Goal: Task Accomplishment & Management: Manage account settings

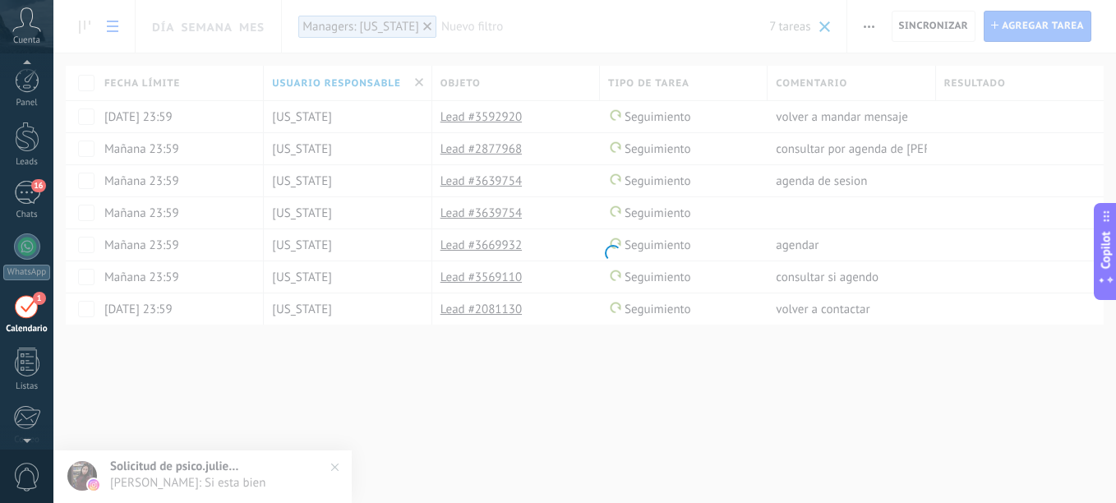
click at [27, 181] on div "16" at bounding box center [27, 193] width 26 height 24
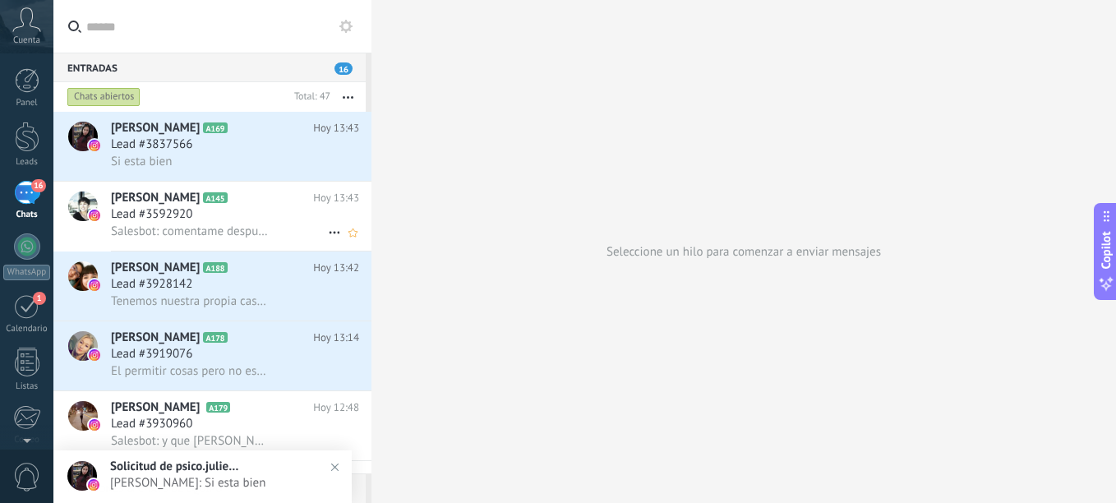
click at [223, 225] on span "Salesbot: comentame despues que dia elegiste! 😊" at bounding box center [190, 232] width 158 height 16
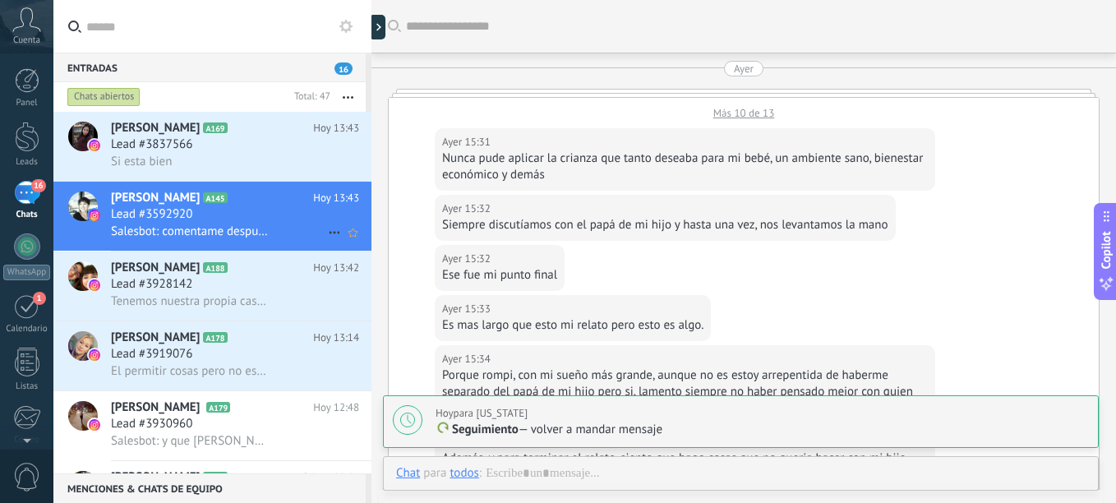
scroll to position [1334, 0]
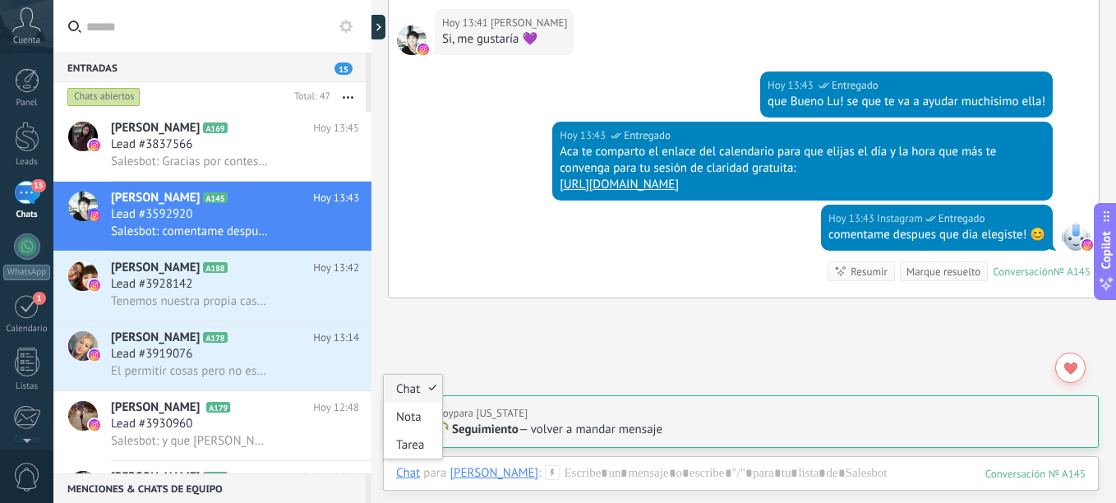
click at [403, 476] on div "Chat" at bounding box center [408, 472] width 24 height 15
click at [410, 415] on div "Nota" at bounding box center [413, 417] width 58 height 28
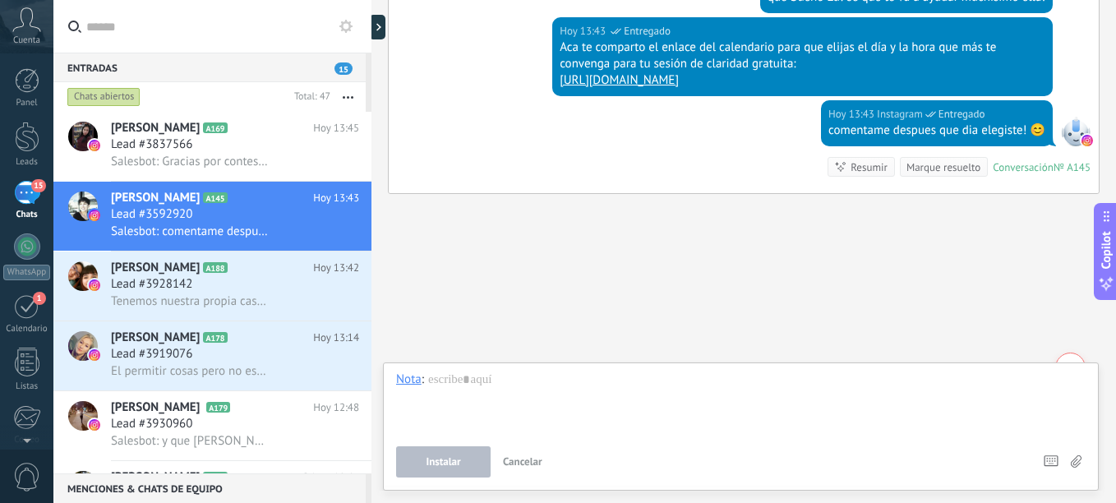
scroll to position [1473, 0]
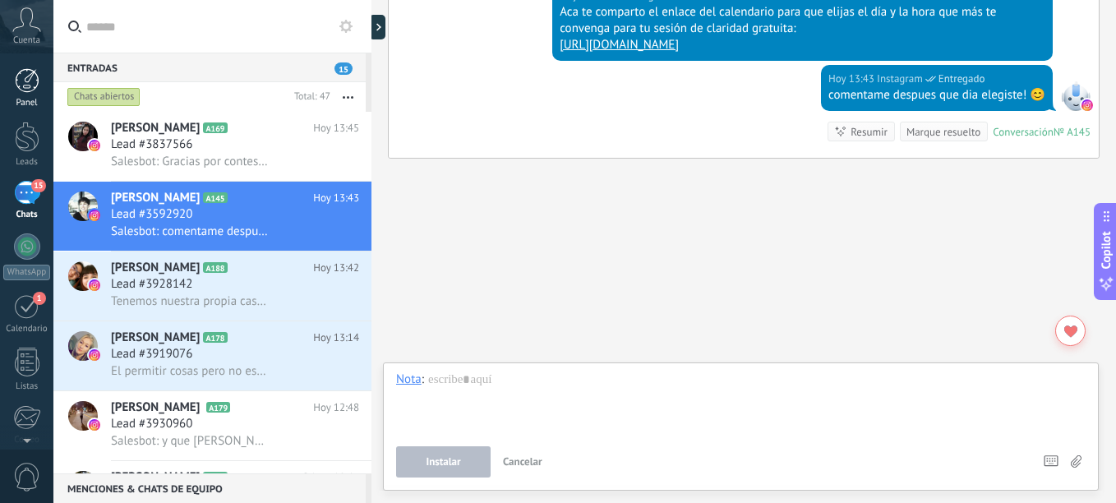
click at [21, 90] on div at bounding box center [27, 80] width 25 height 25
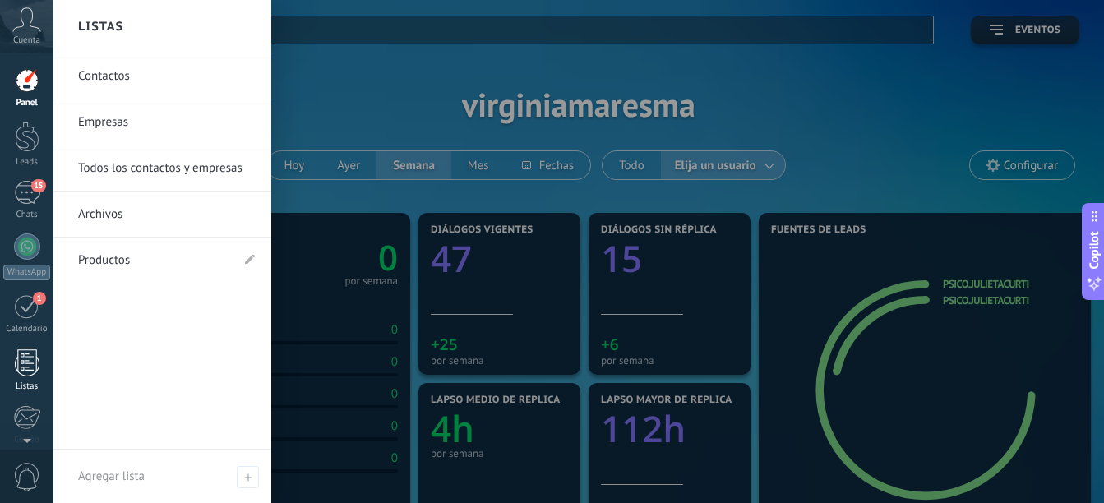
click at [35, 370] on div at bounding box center [27, 362] width 25 height 29
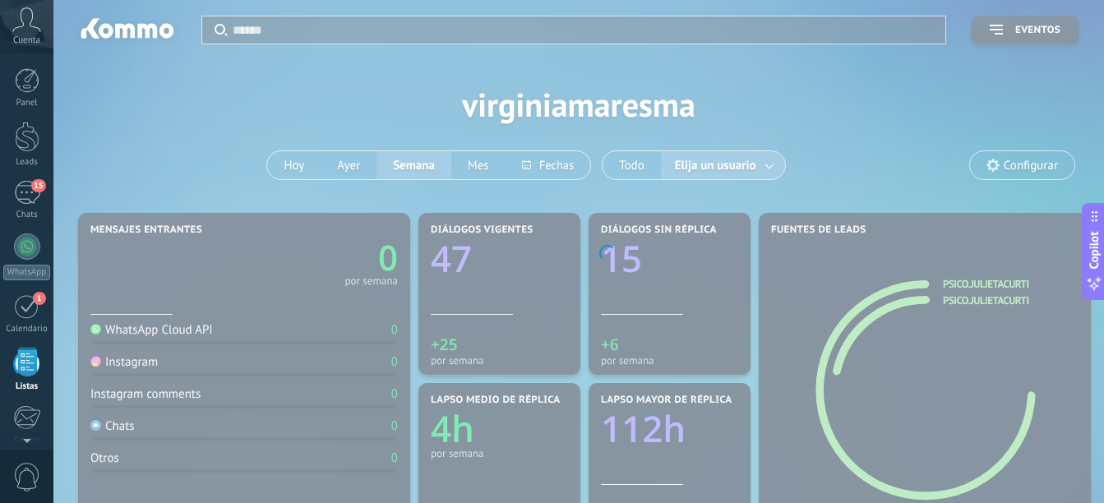
click at [35, 370] on div at bounding box center [27, 362] width 25 height 29
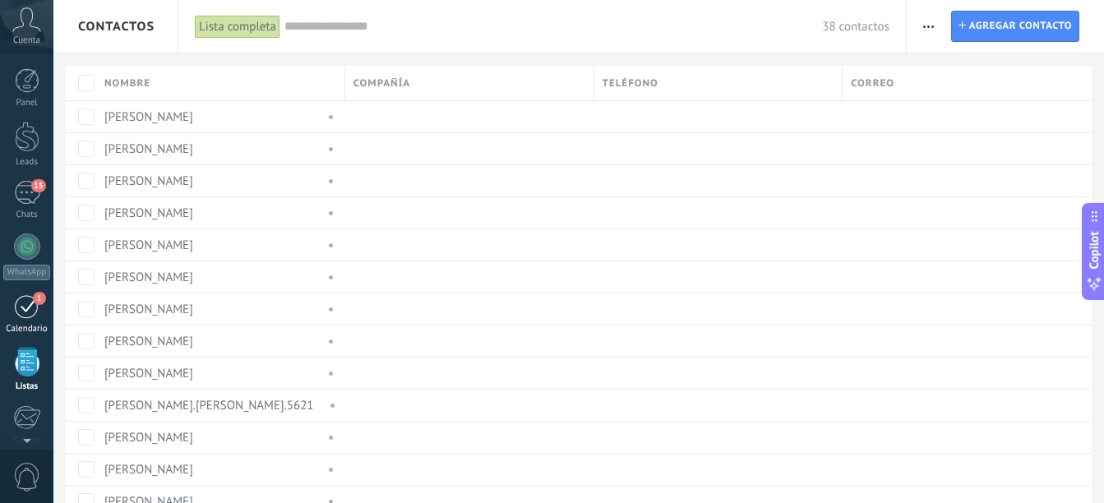
click at [11, 316] on link "1 Calendario" at bounding box center [26, 313] width 53 height 41
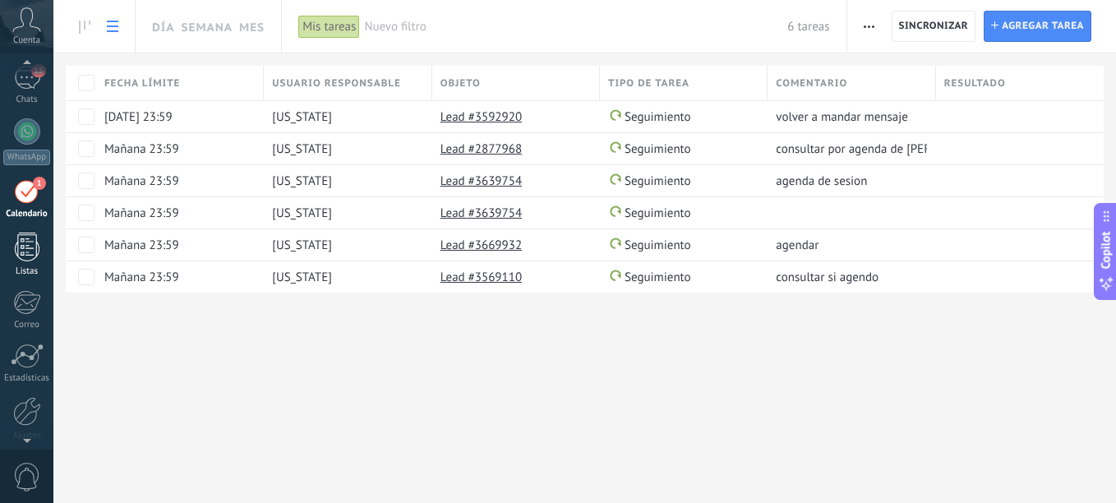
scroll to position [16, 0]
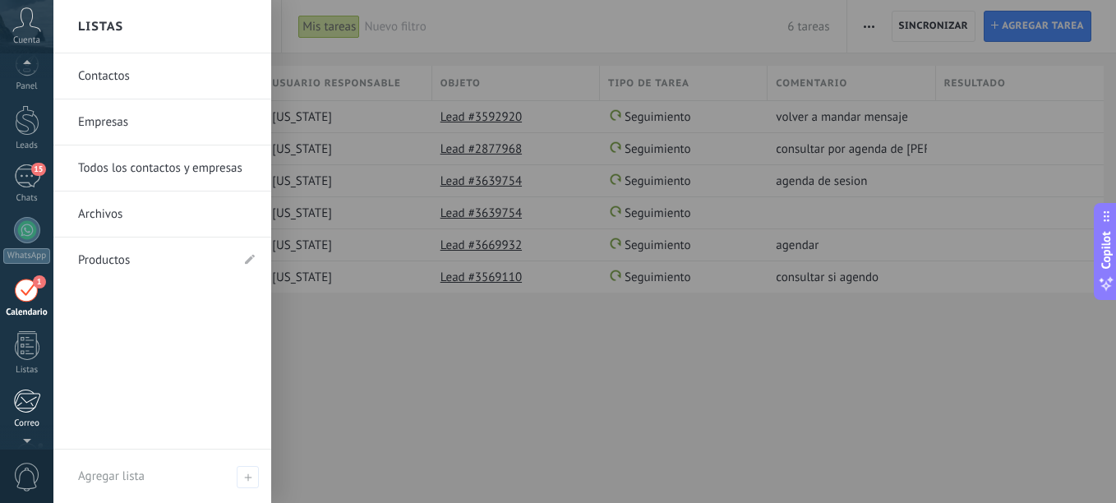
click at [34, 396] on div at bounding box center [26, 401] width 27 height 25
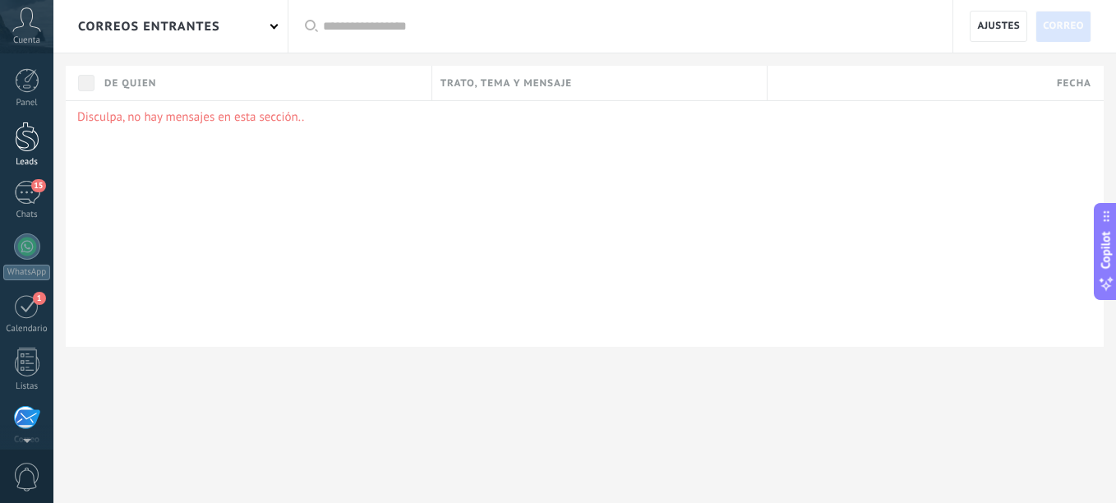
click at [29, 164] on div "Leads" at bounding box center [27, 162] width 48 height 11
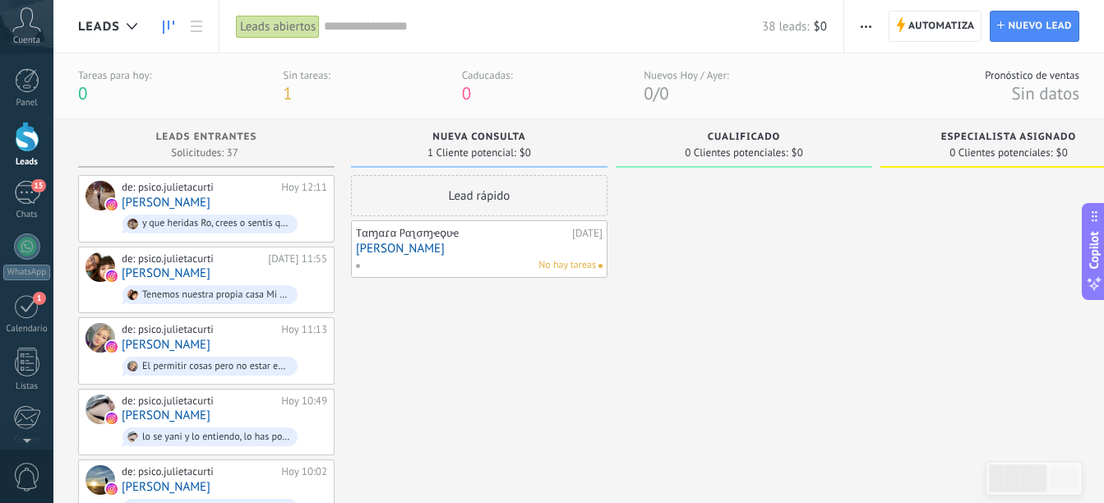
click at [399, 250] on link "[PERSON_NAME]" at bounding box center [479, 249] width 247 height 14
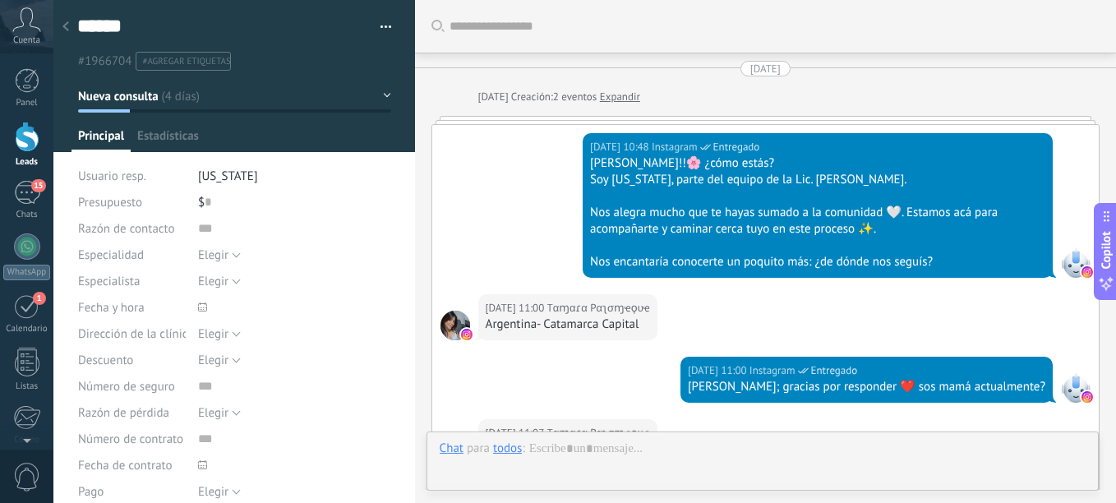
type textarea "******"
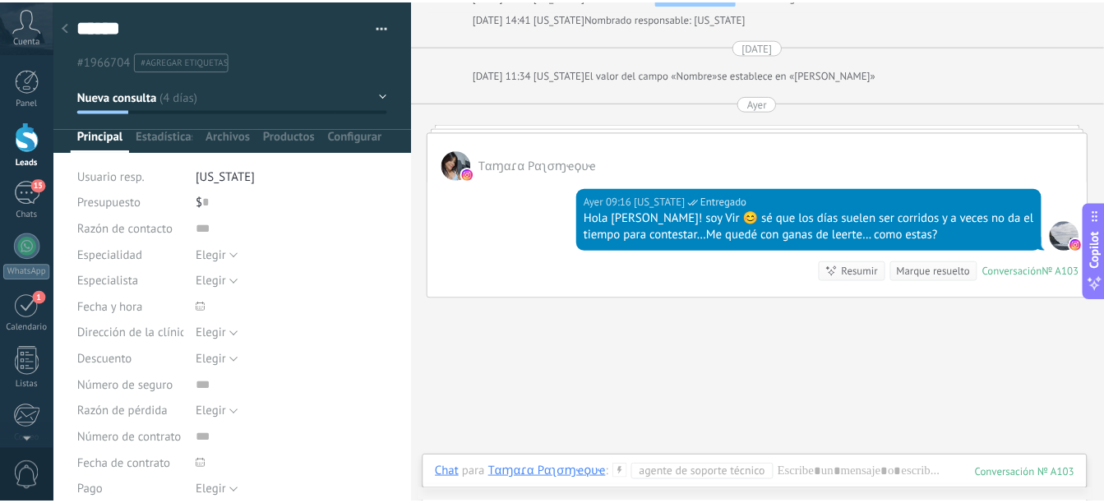
scroll to position [1184, 0]
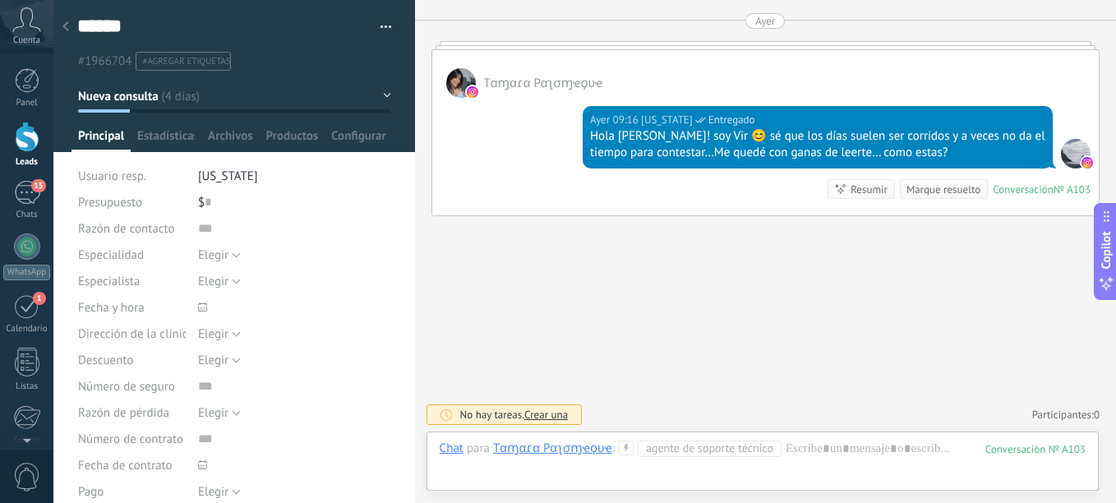
click at [72, 39] on div at bounding box center [65, 28] width 23 height 32
